Goal: Task Accomplishment & Management: Manage account settings

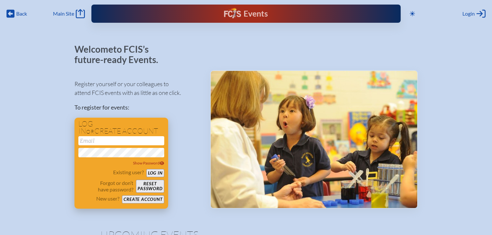
type input "[EMAIL_ADDRESS][DOMAIN_NAME]"
click at [154, 173] on button "Log in" at bounding box center [155, 173] width 18 height 8
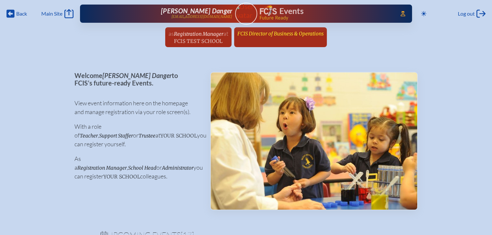
click at [285, 33] on span "FCIS Director of Business & Operations" at bounding box center [280, 34] width 86 height 6
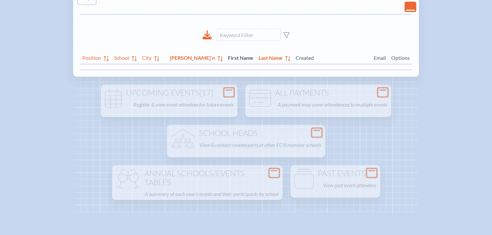
scroll to position [98, 0]
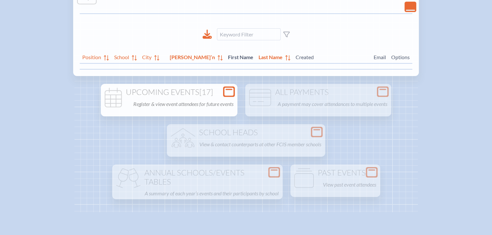
click at [224, 93] on div "Open Console" at bounding box center [229, 92] width 12 height 10
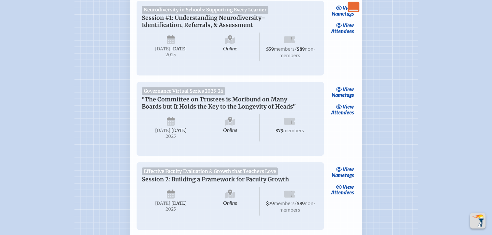
scroll to position [390, 0]
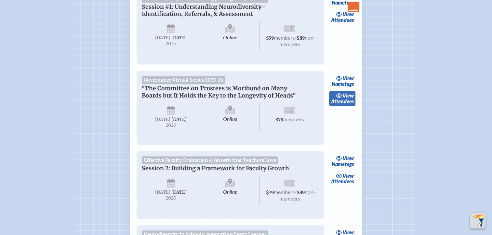
click at [342, 99] on span "view" at bounding box center [347, 95] width 11 height 6
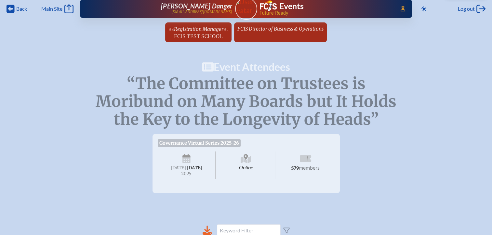
scroll to position [195, 0]
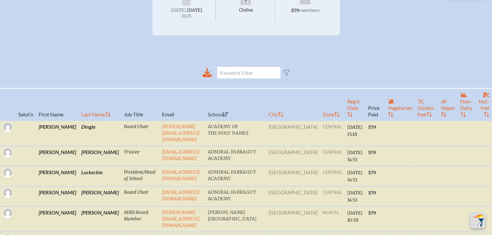
scroll to position [163, 0]
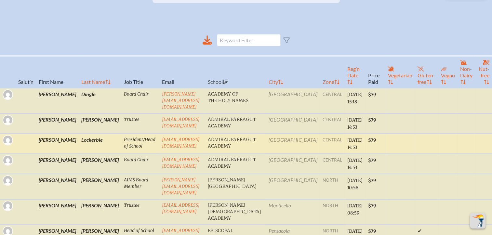
scroll to position [228, 0]
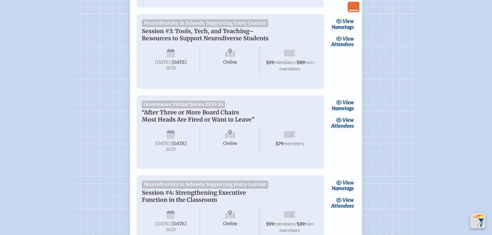
scroll to position [846, 0]
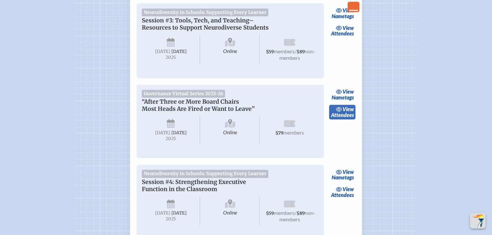
click at [350, 112] on span "view" at bounding box center [347, 109] width 11 height 6
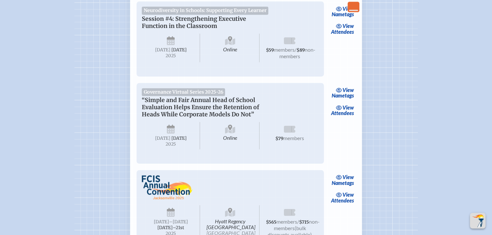
scroll to position [1008, 0]
click at [345, 111] on span "view" at bounding box center [347, 108] width 11 height 6
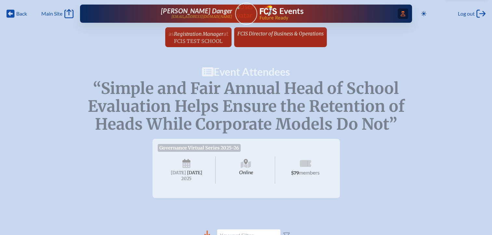
click at [401, 11] on span "Access Users..." at bounding box center [403, 13] width 10 height 10
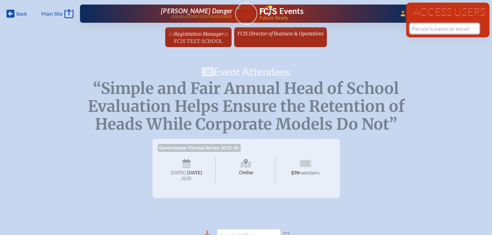
click at [416, 29] on input "text" at bounding box center [444, 29] width 69 height 10
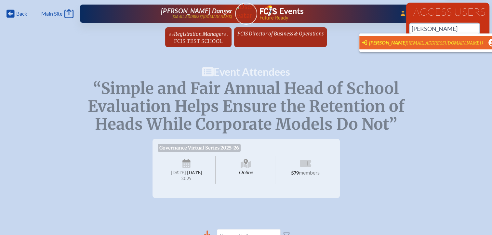
scroll to position [0, 5]
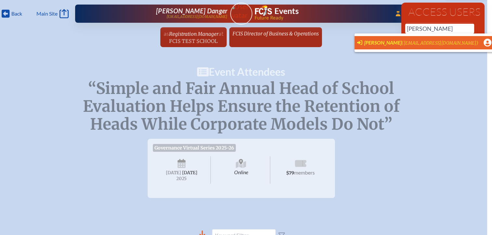
click at [395, 40] on span "Cristina Ferrone" at bounding box center [382, 42] width 37 height 6
type input "[EMAIL_ADDRESS][DOMAIN_NAME]"
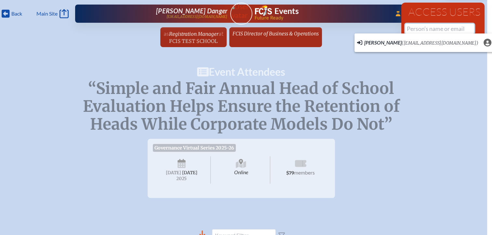
scroll to position [0, 0]
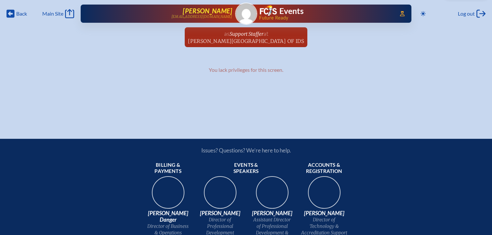
click at [215, 10] on span "[PERSON_NAME]" at bounding box center [207, 11] width 49 height 8
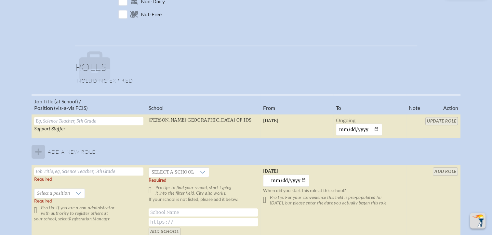
scroll to position [390, 0]
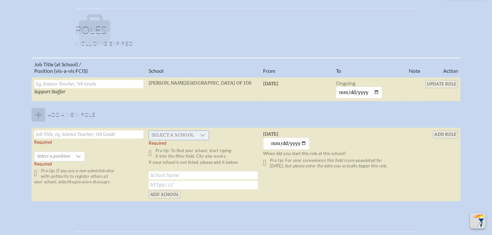
click at [190, 135] on span "Select a school" at bounding box center [173, 135] width 48 height 9
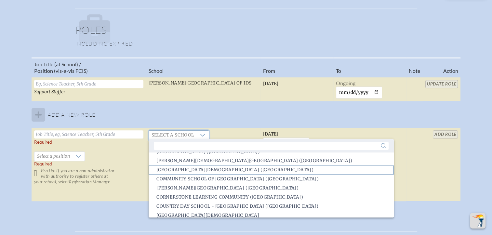
scroll to position [293, 0]
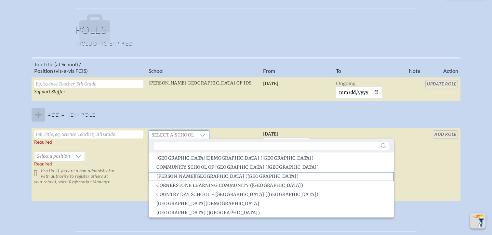
click at [198, 180] on span "Corbett Preparatory School of IDS (Tampa)" at bounding box center [227, 176] width 142 height 7
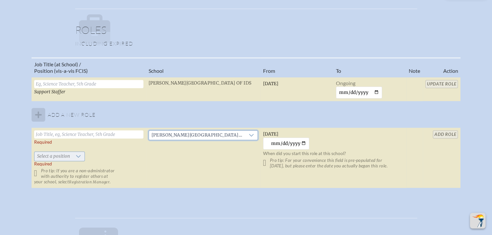
click at [74, 157] on div at bounding box center [79, 156] width 12 height 9
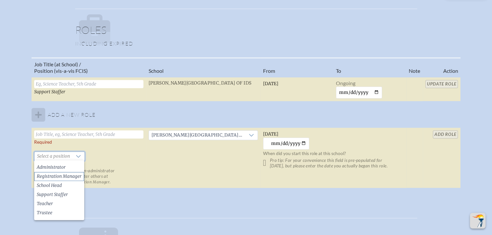
click at [73, 178] on span "Registration Manager" at bounding box center [59, 176] width 45 height 7
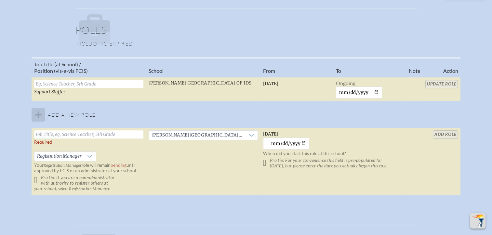
click at [148, 150] on td "Corbett Preparatory School of IDS (Tampa)" at bounding box center [203, 161] width 114 height 67
click at [241, 160] on td "Corbett Preparatory School of IDS (Tampa)" at bounding box center [203, 161] width 114 height 67
click at [452, 135] on table "Job Title (at School) / Position (vis-a-vis FCIS) School From To Note Action Su…" at bounding box center [246, 126] width 429 height 138
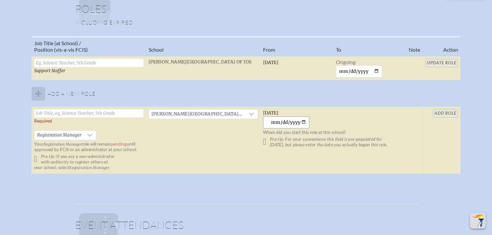
scroll to position [423, 0]
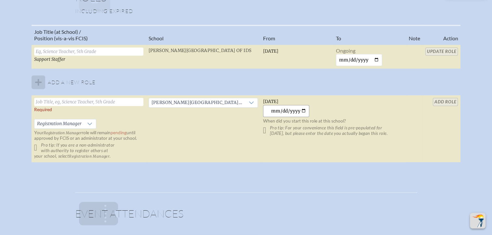
click at [305, 110] on input "[DATE]" at bounding box center [286, 111] width 47 height 12
type input "2025-09-02"
click at [332, 114] on td "Tuesday, September 2nd, 2025 2025-09-02 When did you start this role at this sc…" at bounding box center [334, 128] width 146 height 67
click at [84, 123] on div at bounding box center [90, 123] width 12 height 9
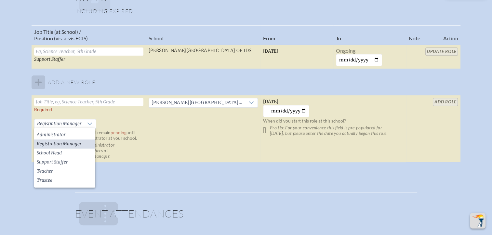
click at [75, 143] on span "Registration Manager" at bounding box center [59, 144] width 45 height 7
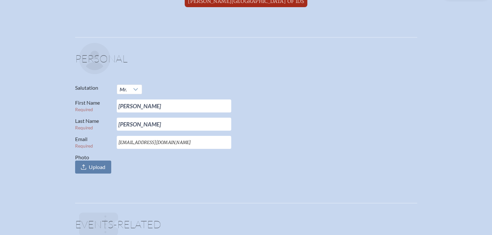
scroll to position [0, 0]
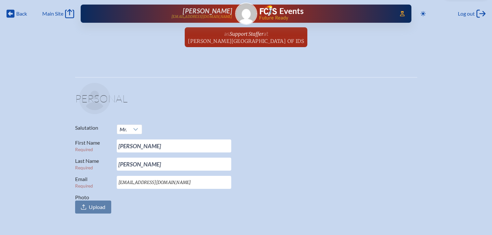
click at [214, 12] on div "Cristina Ferrone cferrone@corbettprep.com" at bounding box center [166, 13] width 131 height 13
click at [146, 111] on p at bounding box center [248, 98] width 338 height 31
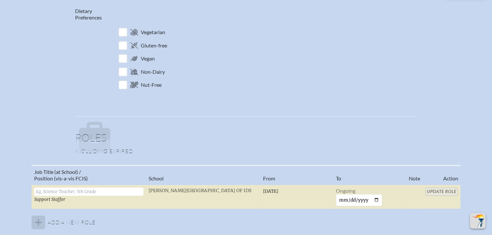
scroll to position [423, 0]
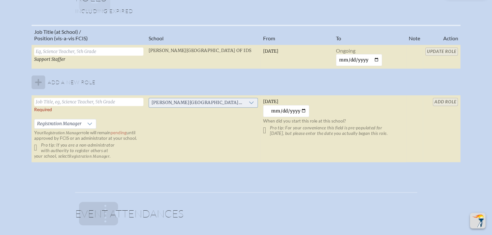
click at [249, 101] on icon at bounding box center [251, 102] width 5 height 3
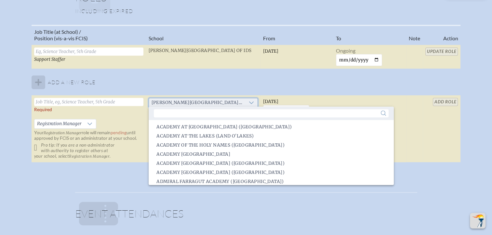
scroll to position [256, 0]
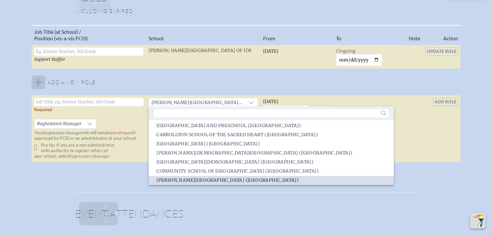
click at [224, 180] on span "Corbett Preparatory School of IDS (Tampa)" at bounding box center [227, 180] width 142 height 7
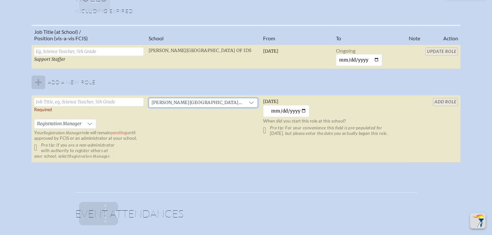
click at [212, 154] on td "Corbett Preparatory School of IDS (Tampa)" at bounding box center [203, 128] width 114 height 67
click at [446, 100] on table "Job Title (at School) / Position (vis-a-vis FCIS) School From To Note Action Su…" at bounding box center [246, 94] width 429 height 138
click at [127, 99] on input "text" at bounding box center [88, 102] width 109 height 8
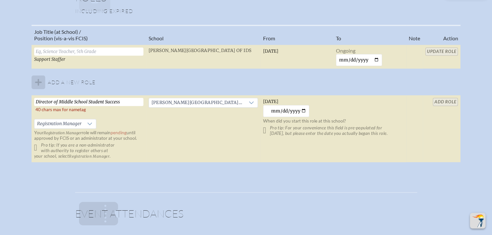
drag, startPoint x: 52, startPoint y: 101, endPoint x: 42, endPoint y: 101, distance: 9.8
click at [42, 101] on input "Director of Middle School Student Success" at bounding box center [88, 102] width 109 height 8
type input "Dir. of Middle School Student Success"
click at [142, 114] on td "Dir. of Middle School Student Success   Registration Manager Your Registration …" at bounding box center [89, 128] width 114 height 67
click at [441, 100] on input "add Role" at bounding box center [445, 102] width 25 height 8
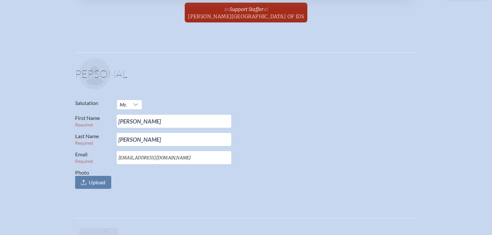
scroll to position [0, 0]
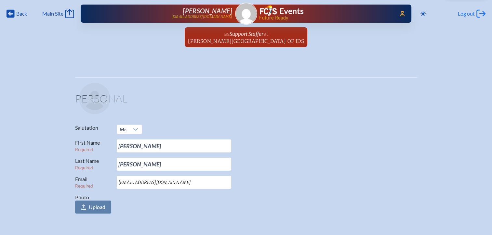
click at [463, 16] on span "Log out" at bounding box center [466, 13] width 17 height 7
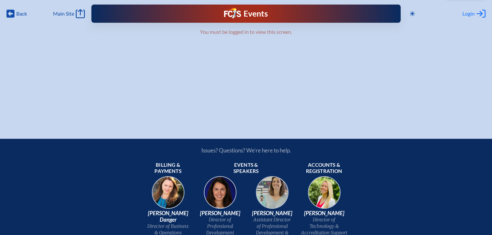
type input "[EMAIL_ADDRESS][DOMAIN_NAME]"
click at [466, 16] on span "Login" at bounding box center [469, 13] width 12 height 7
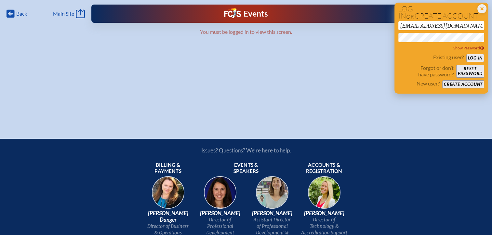
click at [478, 58] on button "Log in" at bounding box center [475, 58] width 18 height 8
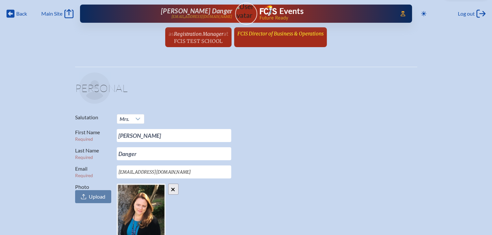
click at [255, 34] on span "FCIS Director of Business & Operations" at bounding box center [280, 34] width 86 height 6
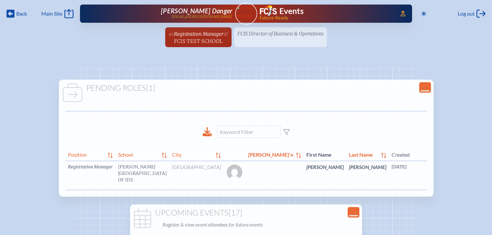
scroll to position [0, 26]
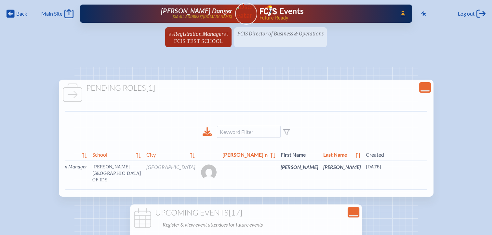
click at [487, 184] on link "edit Person’s Details" at bounding box center [498, 177] width 22 height 20
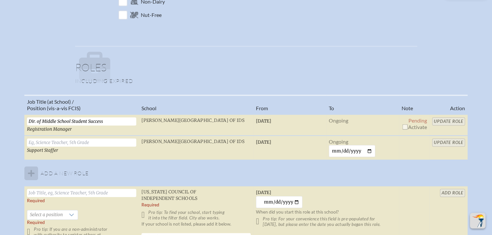
scroll to position [455, 0]
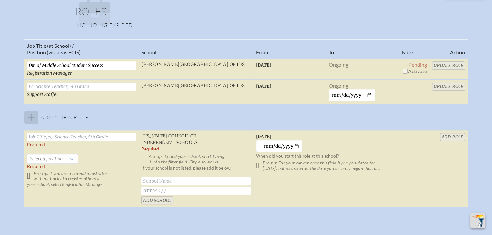
click at [406, 70] on input "checkbox" at bounding box center [404, 70] width 5 height 5
checkbox input "true"
click at [440, 64] on input "Update Role" at bounding box center [448, 65] width 33 height 8
